Goal: Information Seeking & Learning: Learn about a topic

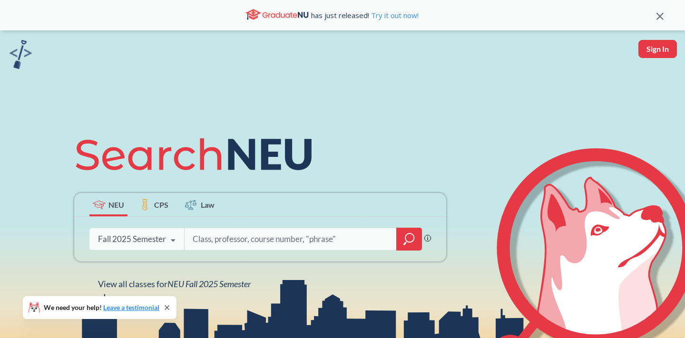
click at [404, 238] on icon "magnifying glass" at bounding box center [408, 239] width 11 height 13
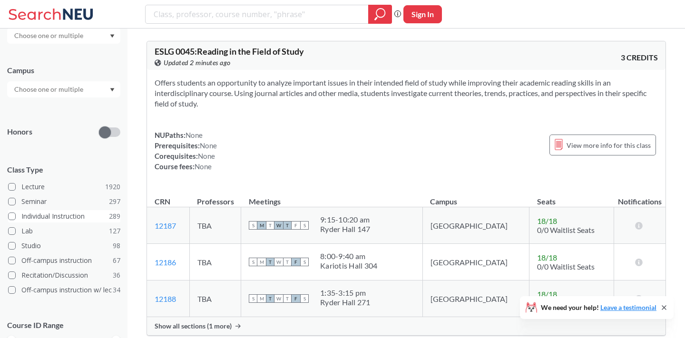
scroll to position [218, 0]
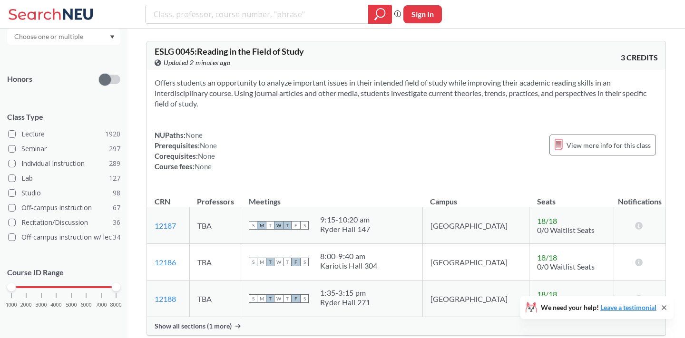
click at [73, 289] on div "1000 2000 3000 4000 5000 6000 7000 8000" at bounding box center [63, 287] width 105 height 7
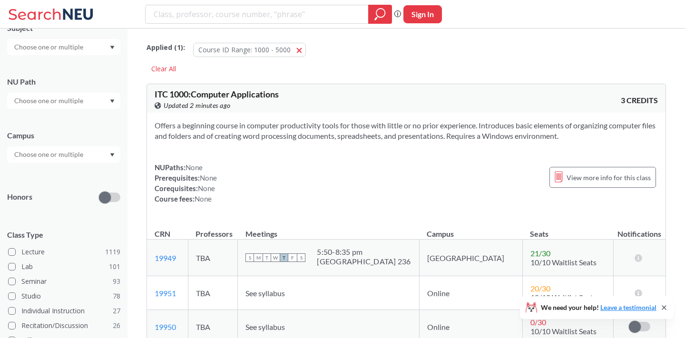
scroll to position [218, 0]
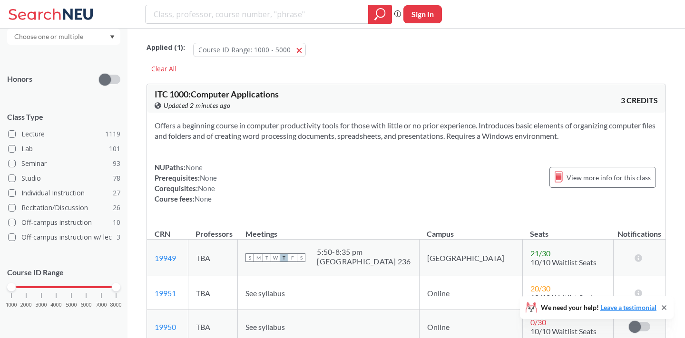
drag, startPoint x: 70, startPoint y: 286, endPoint x: 141, endPoint y: 286, distance: 70.9
drag, startPoint x: 10, startPoint y: 285, endPoint x: 73, endPoint y: 284, distance: 63.3
click at [73, 285] on div at bounding box center [71, 287] width 9 height 9
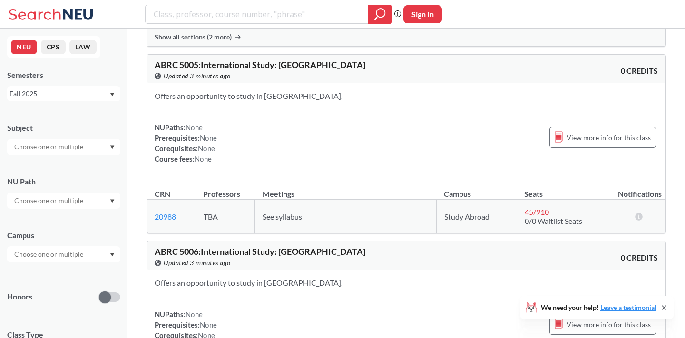
click at [90, 158] on div "Subject NU Path Campus Honors Class Type Lecture 793 Seminar 201 Individual Ins…" at bounding box center [63, 329] width 113 height 432
click at [84, 151] on input "text" at bounding box center [50, 146] width 80 height 11
click at [79, 170] on p "Computer Science" at bounding box center [66, 174] width 108 height 10
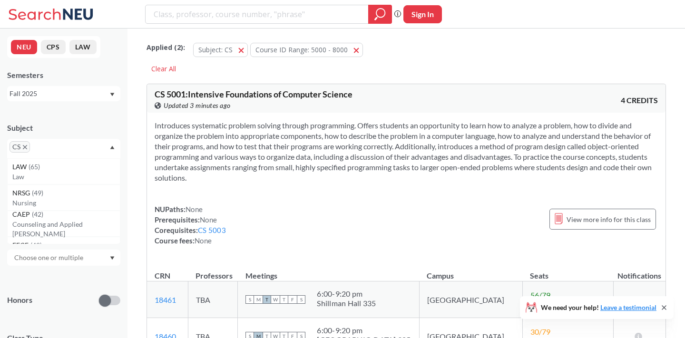
click at [232, 208] on div "NUPaths: None Prerequisites: None Corequisites: CS 5003 Course fees: None View …" at bounding box center [406, 225] width 503 height 42
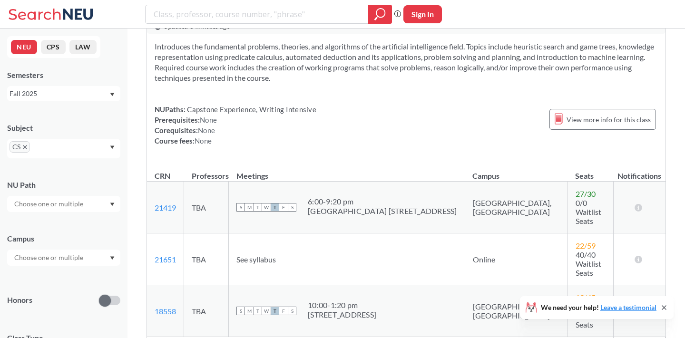
scroll to position [3578, 0]
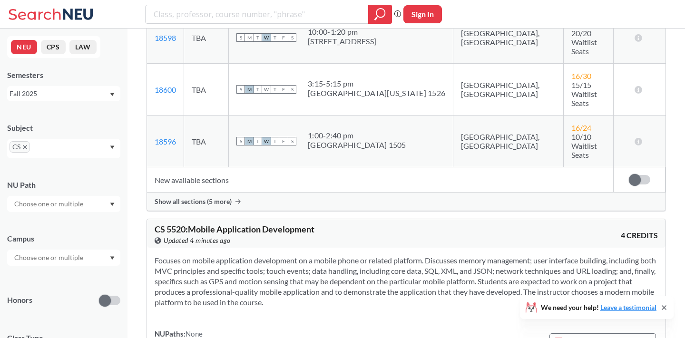
scroll to position [6998, 0]
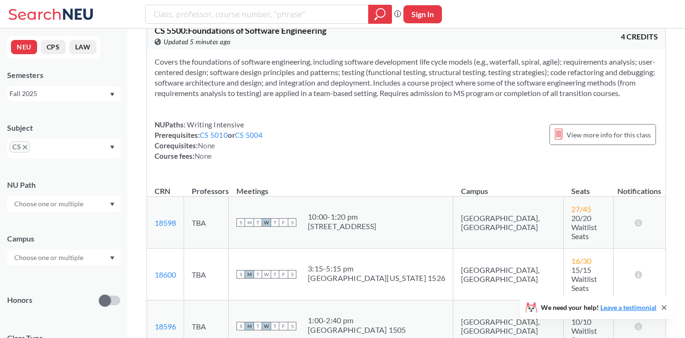
scroll to position [6803, 0]
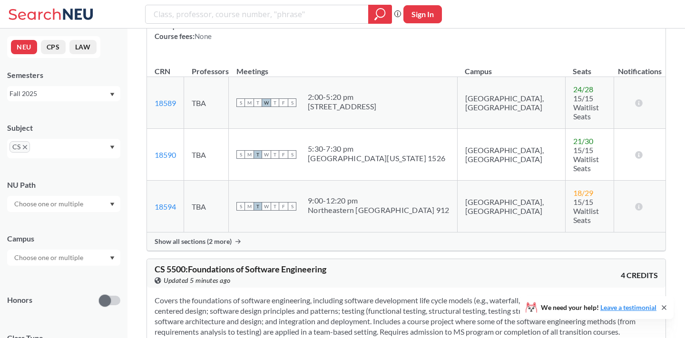
scroll to position [6558, 0]
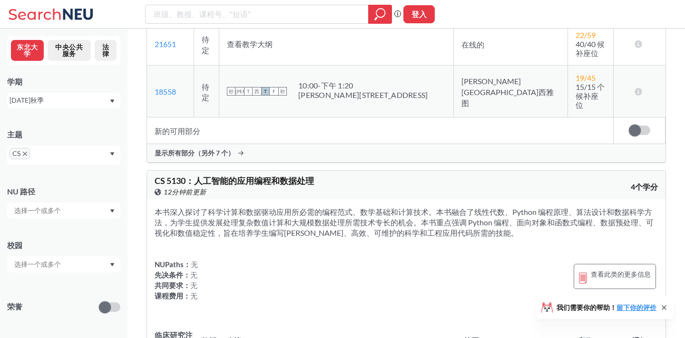
scroll to position [3691, 0]
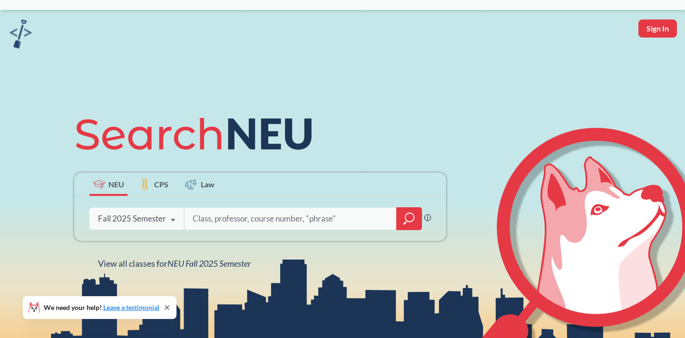
scroll to position [21, 0]
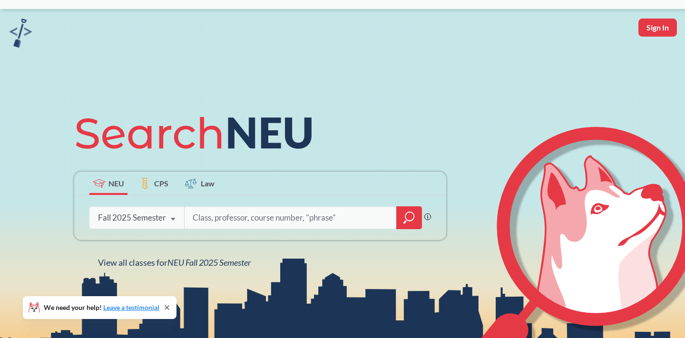
click at [402, 223] on div at bounding box center [409, 217] width 26 height 23
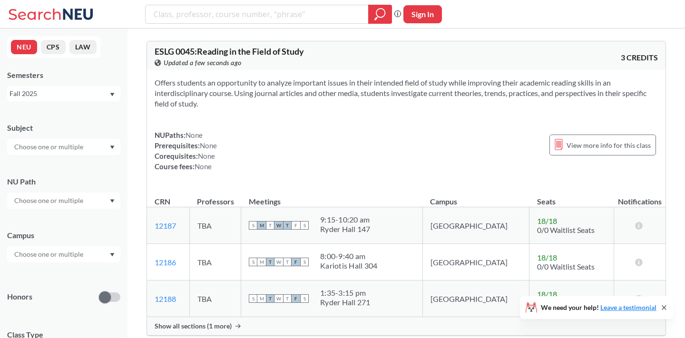
click at [82, 150] on input "text" at bounding box center [50, 146] width 80 height 11
click at [63, 177] on p "Computer Science" at bounding box center [66, 174] width 108 height 10
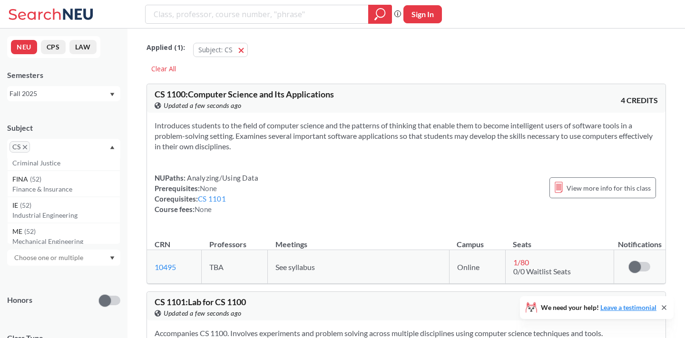
scroll to position [224, 0]
click at [65, 291] on div "Honors" at bounding box center [63, 295] width 113 height 34
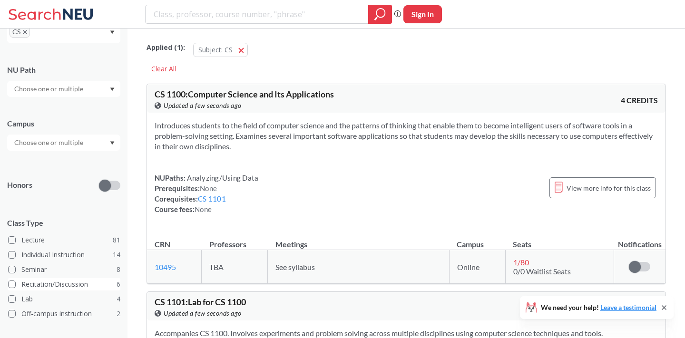
scroll to position [192, 0]
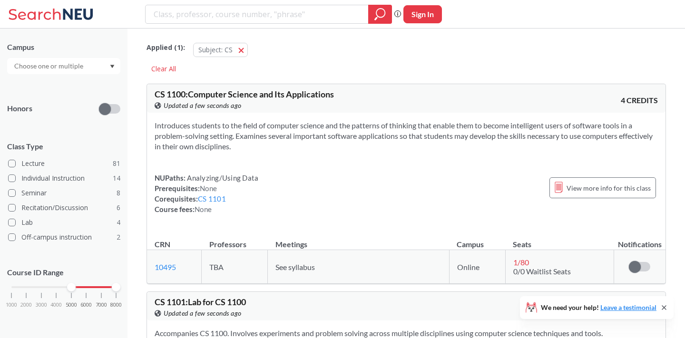
drag, startPoint x: 9, startPoint y: 285, endPoint x: 70, endPoint y: 286, distance: 61.9
click at [70, 286] on div at bounding box center [71, 287] width 9 height 9
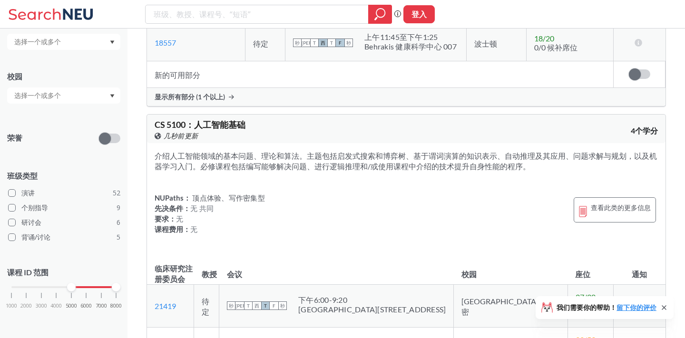
scroll to position [3402, 0]
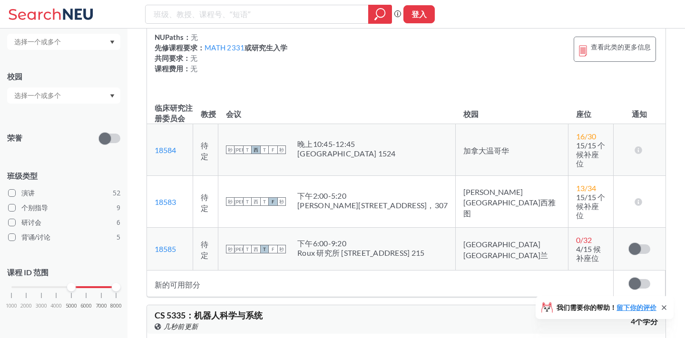
scroll to position [6023, 0]
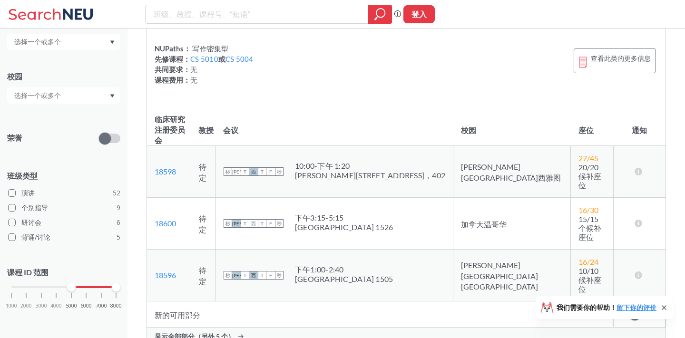
scroll to position [7071, 0]
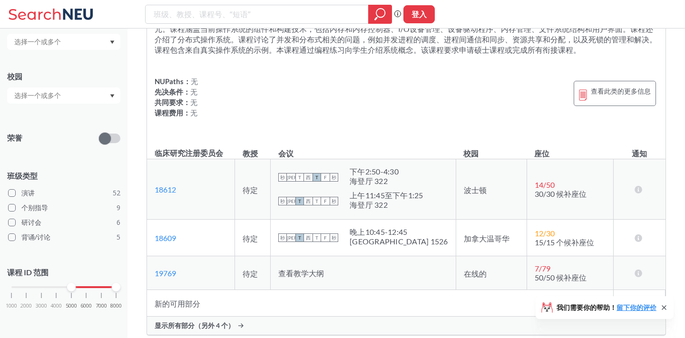
scroll to position [7834, 0]
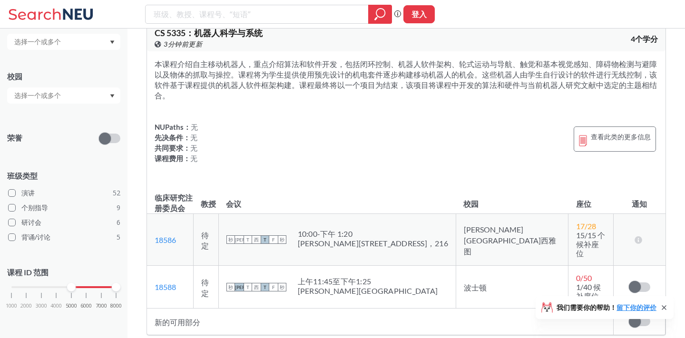
scroll to position [6440, 0]
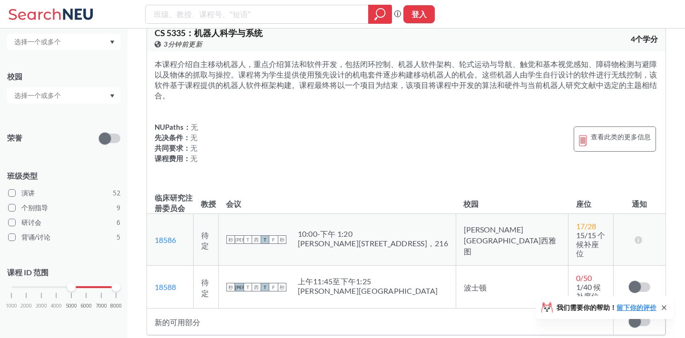
scroll to position [6303, 0]
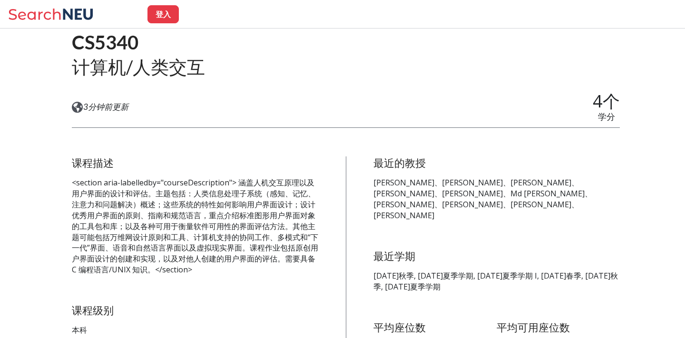
scroll to position [84, 0]
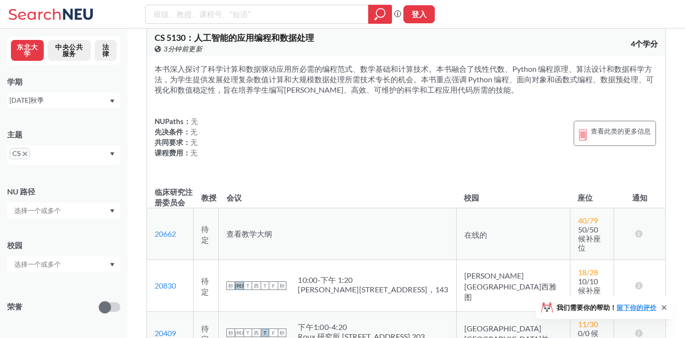
scroll to position [3813, 0]
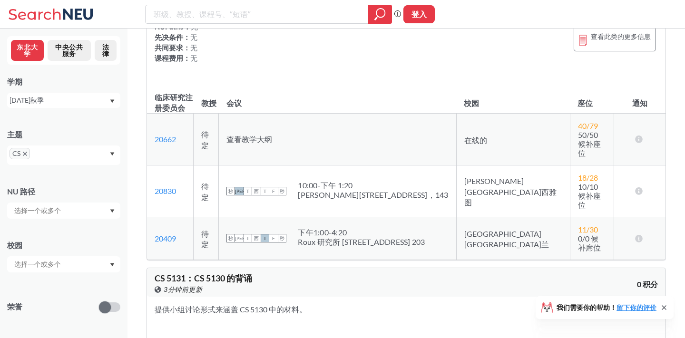
click at [308, 146] on td "查看教学大纲" at bounding box center [337, 139] width 237 height 52
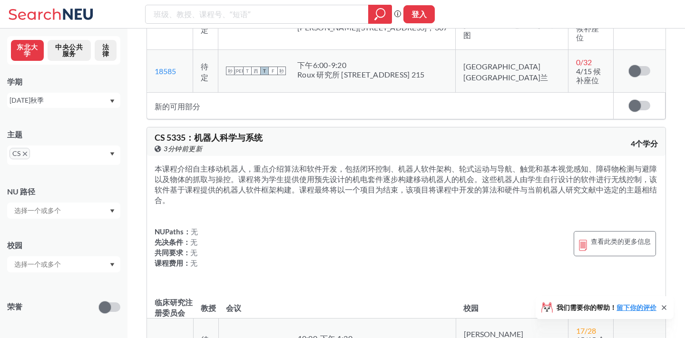
scroll to position [5800, 0]
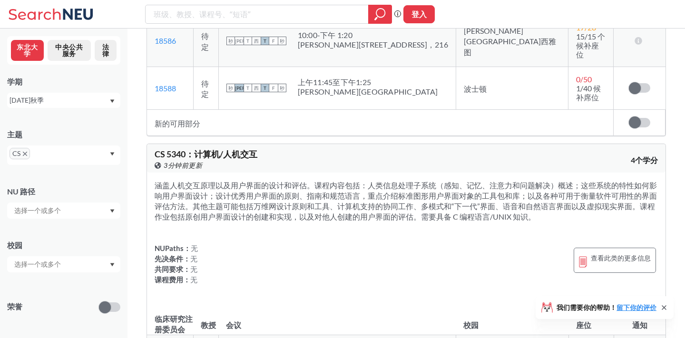
scroll to position [6003, 0]
